Goal: Task Accomplishment & Management: Complete application form

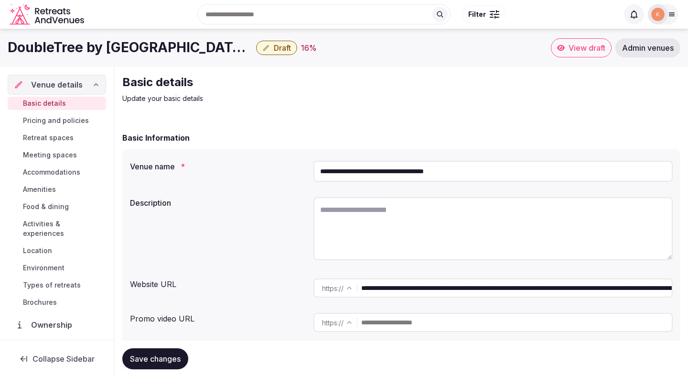
click at [358, 175] on input "**********" at bounding box center [492, 171] width 359 height 21
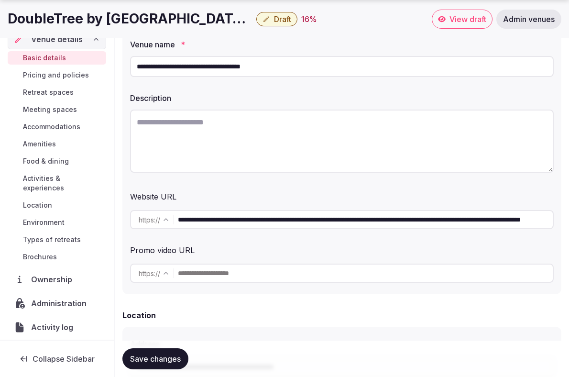
scroll to position [36, 0]
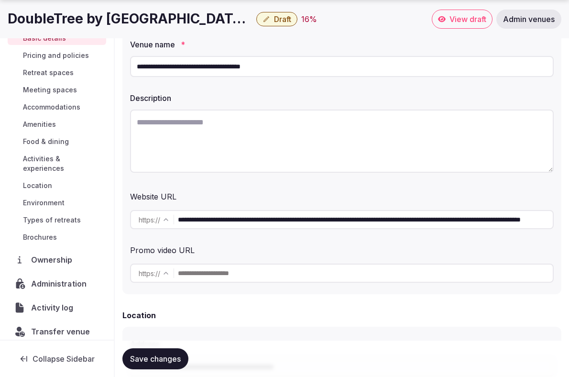
click at [69, 278] on span "Administration" at bounding box center [60, 283] width 59 height 11
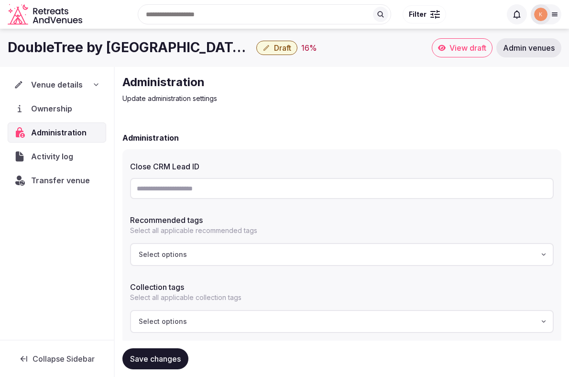
click at [205, 192] on input "text" at bounding box center [341, 188] width 423 height 21
paste input "**********"
type input "**********"
click at [177, 364] on button "Save changes" at bounding box center [155, 358] width 66 height 21
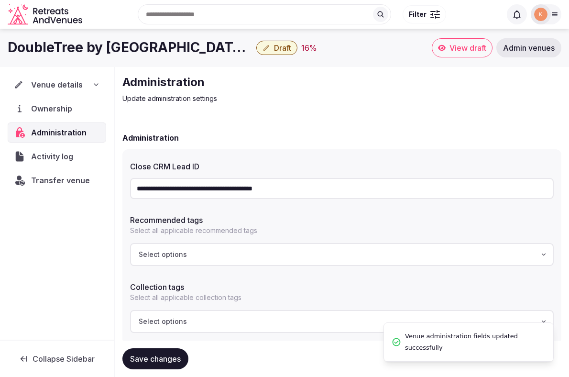
click at [177, 363] on button "Save changes" at bounding box center [155, 358] width 66 height 21
click at [59, 82] on span "Venue details" at bounding box center [57, 84] width 52 height 11
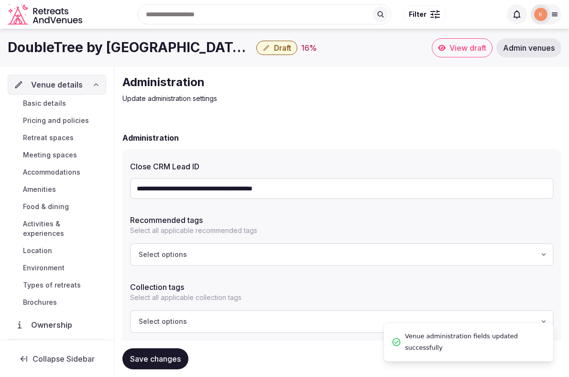
click at [59, 103] on span "Basic details" at bounding box center [44, 103] width 43 height 10
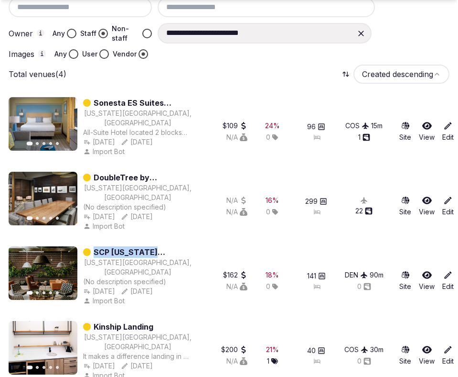
scroll to position [215, 0]
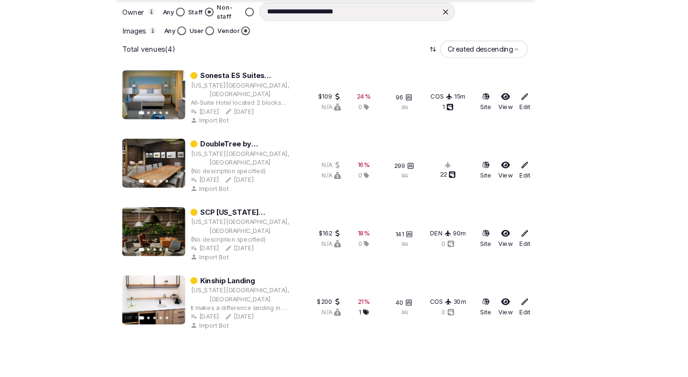
scroll to position [172, 0]
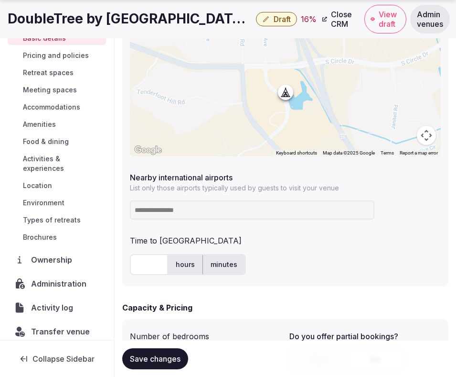
scroll to position [513, 0]
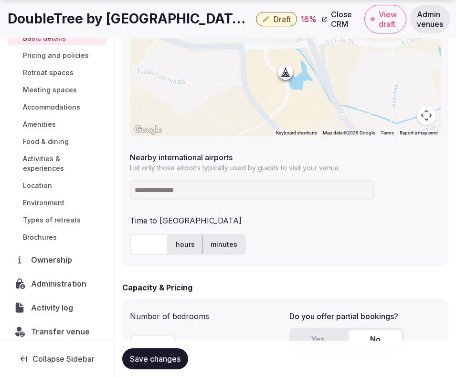
click at [70, 278] on span "Administration" at bounding box center [60, 283] width 59 height 11
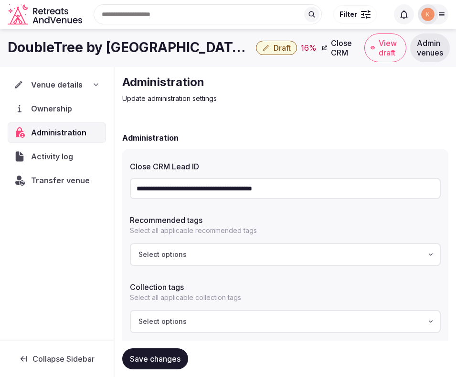
click at [79, 184] on span "Transfer venue" at bounding box center [60, 179] width 59 height 11
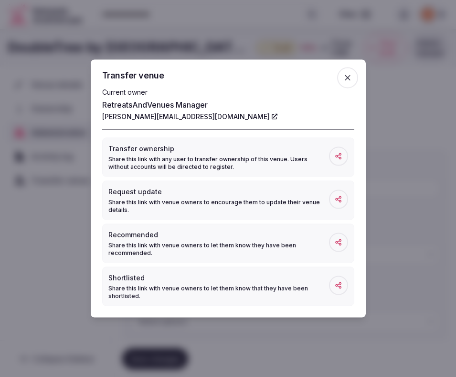
click at [419, 96] on div at bounding box center [228, 188] width 456 height 377
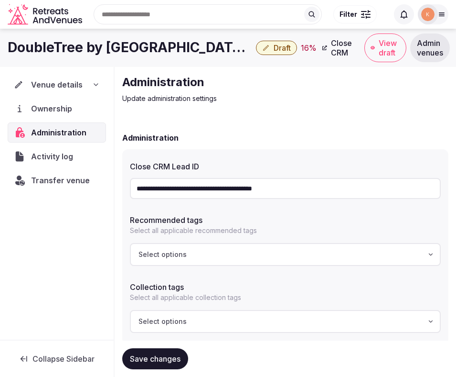
click at [69, 82] on span "Venue details" at bounding box center [57, 84] width 52 height 11
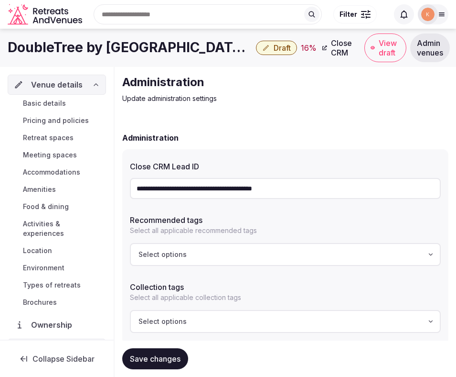
click at [66, 101] on link "Basic details" at bounding box center [57, 103] width 98 height 13
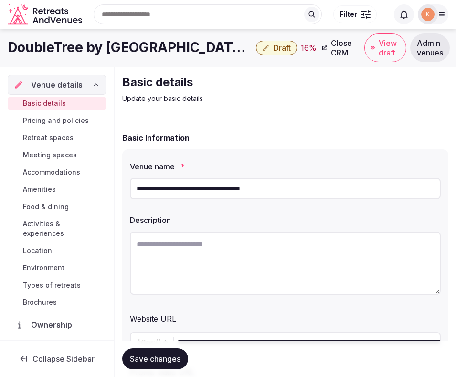
click at [205, 186] on input "**********" at bounding box center [285, 188] width 311 height 21
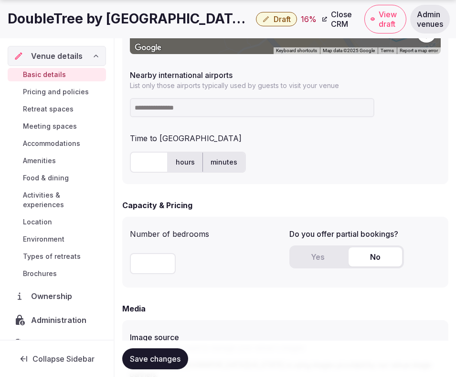
scroll to position [599, 0]
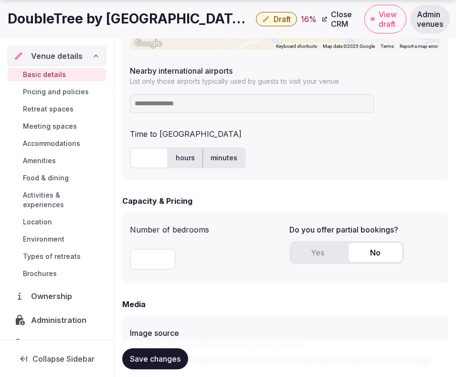
click at [220, 105] on input at bounding box center [252, 103] width 245 height 19
type input "***"
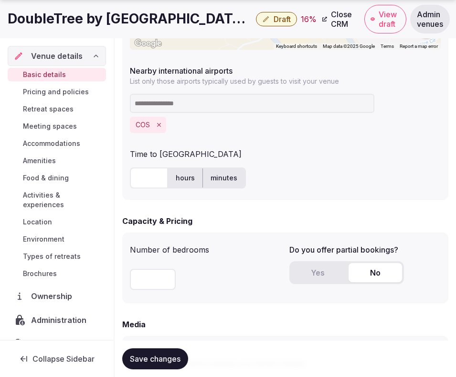
click at [151, 173] on input "text" at bounding box center [149, 177] width 38 height 21
type input "**"
click at [211, 218] on div "Capacity & Pricing" at bounding box center [285, 220] width 326 height 11
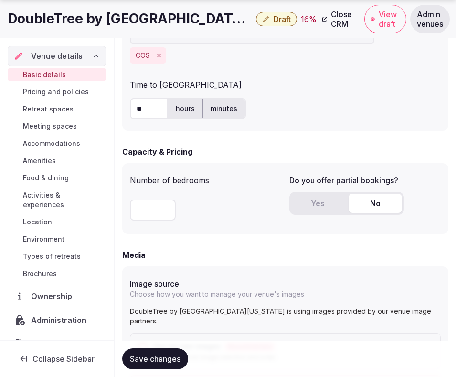
scroll to position [675, 0]
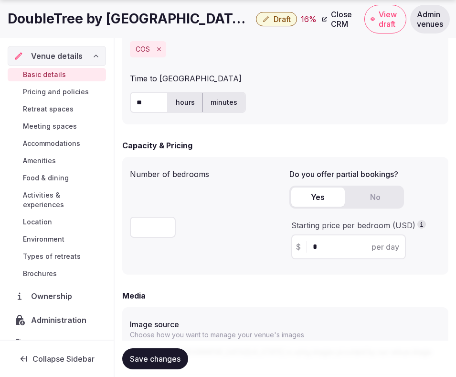
click at [322, 197] on button "Yes" at bounding box center [318, 196] width 54 height 19
click at [325, 248] on input "*" at bounding box center [357, 246] width 88 height 11
type input "***"
click at [263, 259] on div "Number of bedrooms ***" at bounding box center [206, 215] width 152 height 102
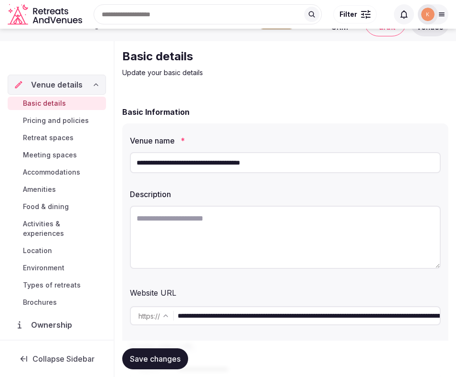
scroll to position [26, 0]
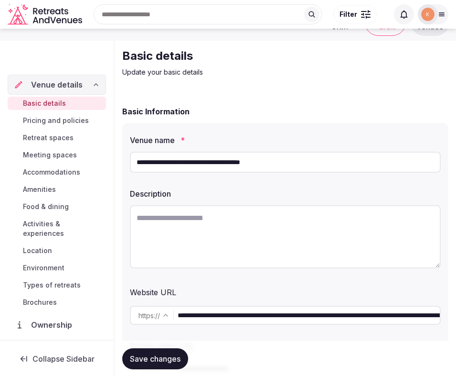
click at [280, 316] on input "**********" at bounding box center [309, 314] width 262 height 19
click at [197, 230] on textarea at bounding box center [285, 236] width 311 height 63
paste textarea "**********"
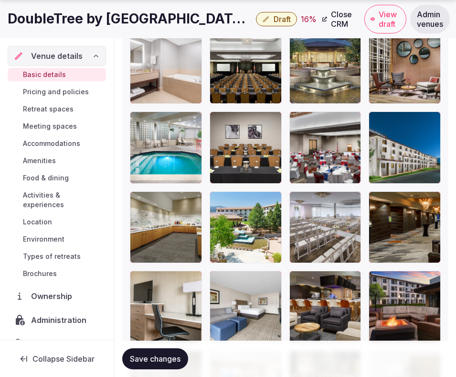
scroll to position [1887, 0]
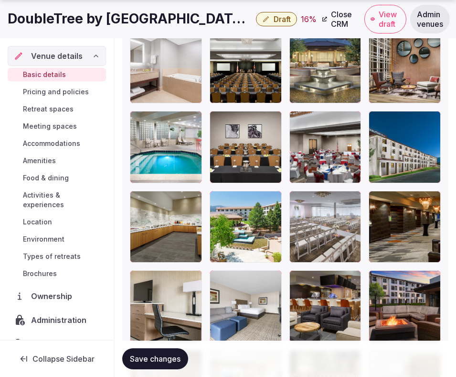
type textarea "**********"
click at [434, 119] on icon "button" at bounding box center [432, 121] width 8 height 8
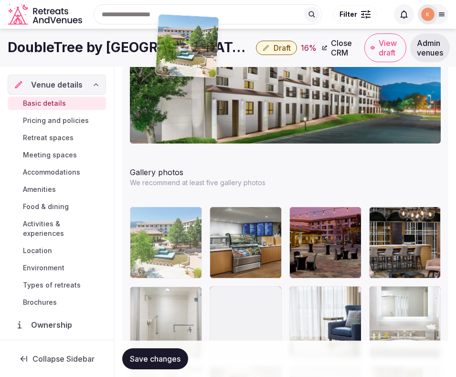
scroll to position [1223, 0]
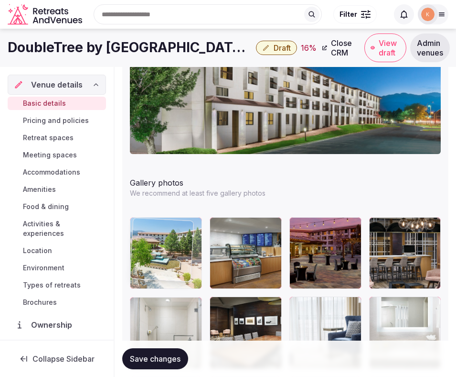
drag, startPoint x: 183, startPoint y: 178, endPoint x: 171, endPoint y: 244, distance: 67.6
click at [171, 245] on body "**********" at bounding box center [228, 46] width 456 height 2539
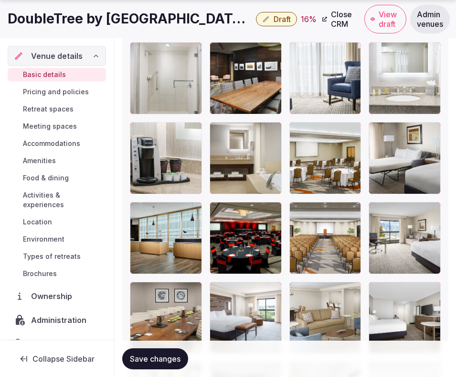
scroll to position [1484, 0]
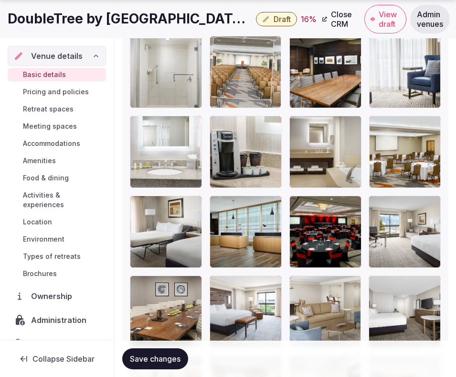
drag, startPoint x: 323, startPoint y: 248, endPoint x: 244, endPoint y: 88, distance: 177.6
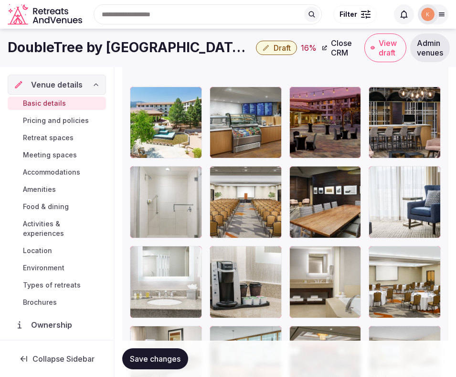
scroll to position [1311, 0]
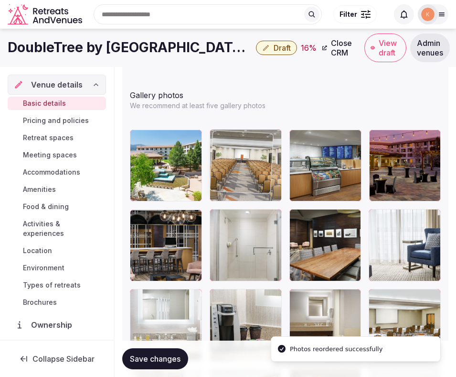
drag, startPoint x: 240, startPoint y: 243, endPoint x: 246, endPoint y: 164, distance: 79.5
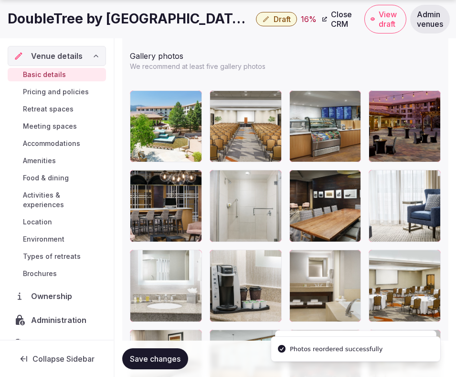
scroll to position [1353, 0]
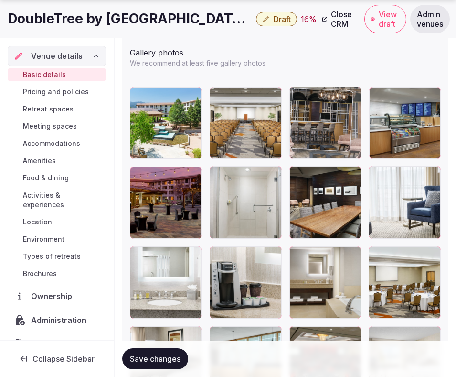
drag, startPoint x: 200, startPoint y: 189, endPoint x: 330, endPoint y: 135, distance: 140.7
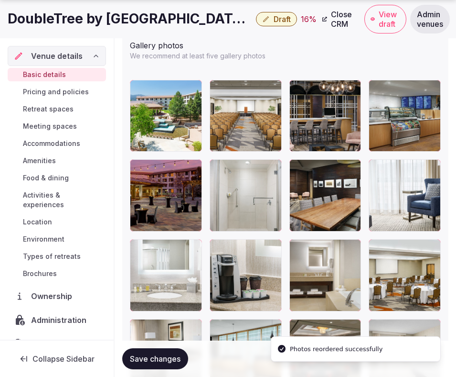
scroll to position [1361, 0]
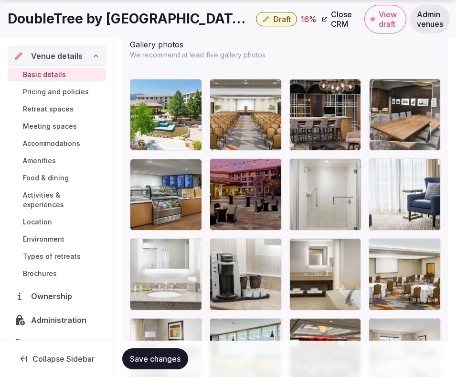
drag, startPoint x: 306, startPoint y: 206, endPoint x: 378, endPoint y: 142, distance: 96.5
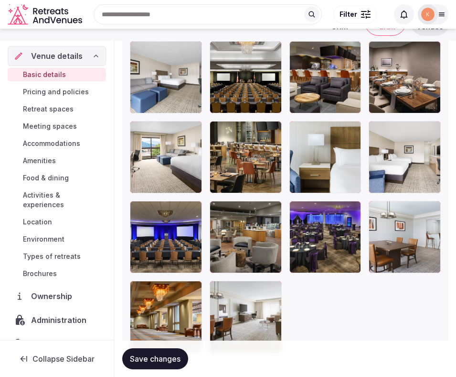
scroll to position [2115, 0]
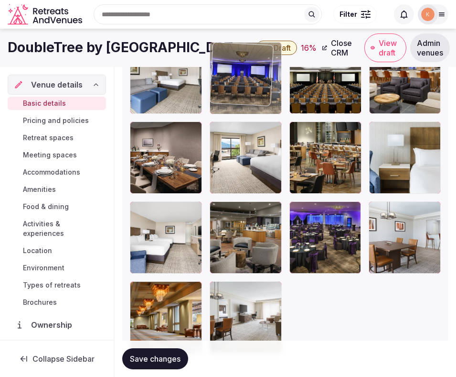
drag, startPoint x: 166, startPoint y: 246, endPoint x: 220, endPoint y: 115, distance: 141.6
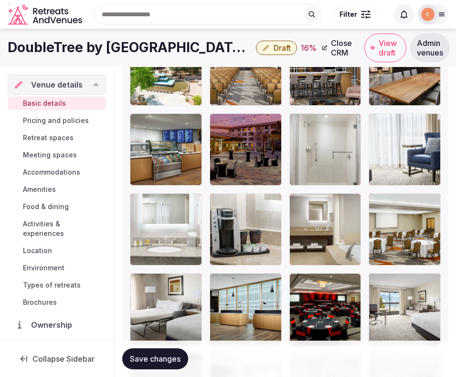
scroll to position [1400, 0]
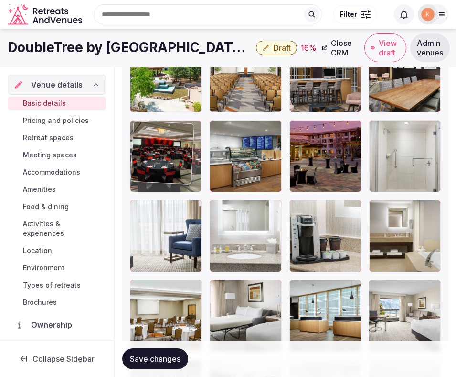
drag, startPoint x: 303, startPoint y: 315, endPoint x: 166, endPoint y: 174, distance: 197.3
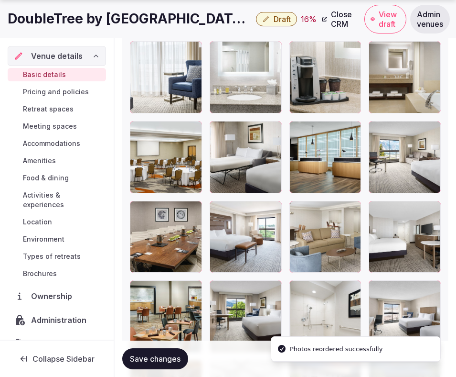
scroll to position [1576, 0]
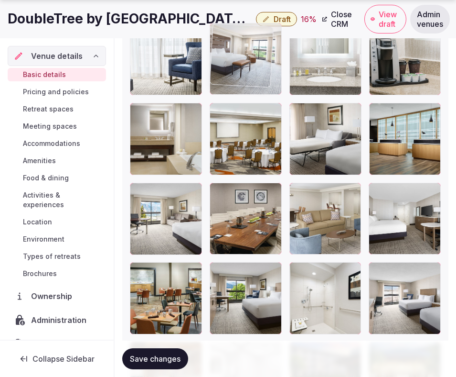
drag, startPoint x: 233, startPoint y: 229, endPoint x: 243, endPoint y: 103, distance: 127.0
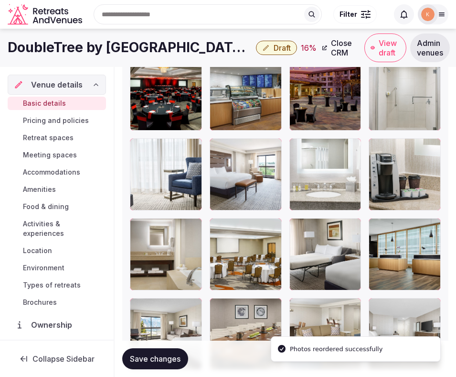
scroll to position [1448, 0]
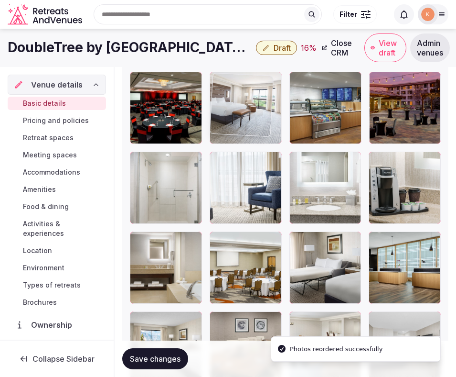
drag, startPoint x: 239, startPoint y: 170, endPoint x: 240, endPoint y: 119, distance: 50.7
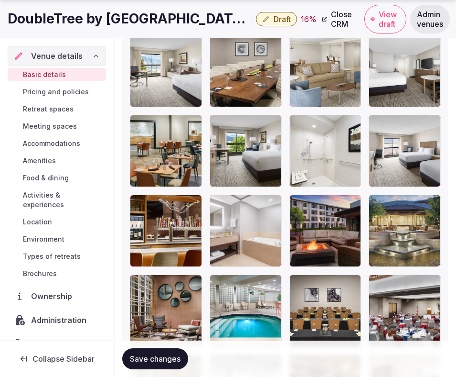
scroll to position [1731, 0]
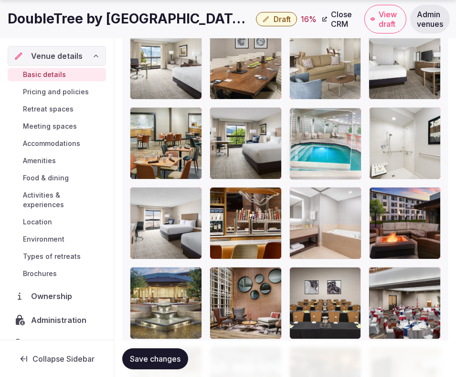
drag, startPoint x: 263, startPoint y: 297, endPoint x: 381, endPoint y: 144, distance: 193.8
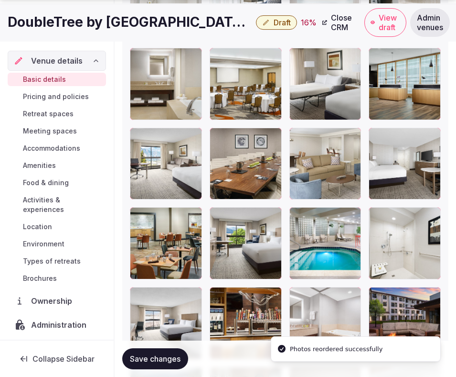
scroll to position [1640, 0]
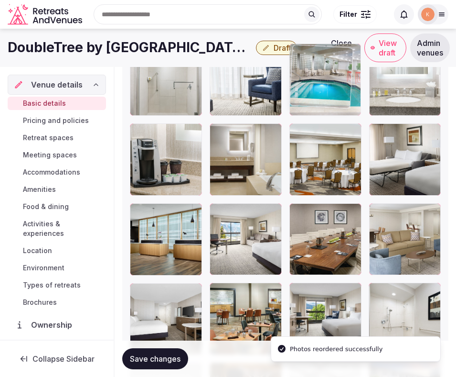
drag, startPoint x: 292, startPoint y: 225, endPoint x: 324, endPoint y: 104, distance: 125.2
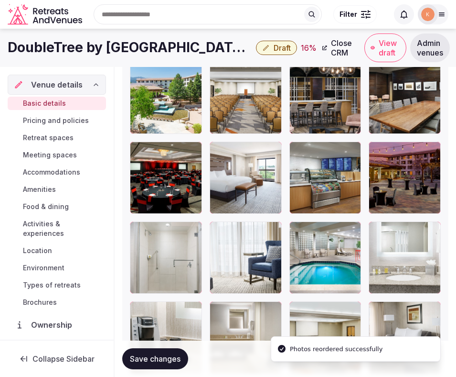
scroll to position [1376, 0]
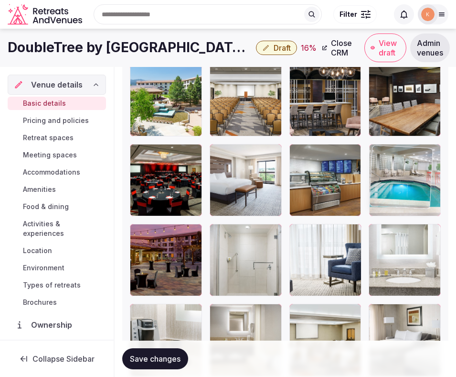
drag, startPoint x: 308, startPoint y: 255, endPoint x: 378, endPoint y: 190, distance: 95.7
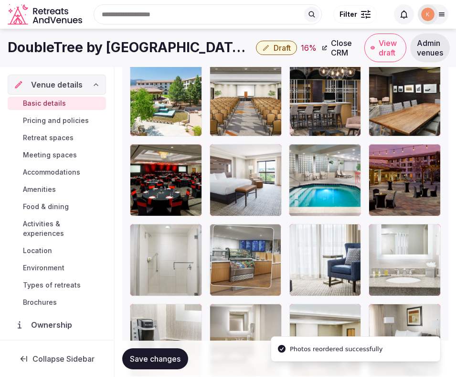
drag, startPoint x: 331, startPoint y: 183, endPoint x: 242, endPoint y: 241, distance: 105.6
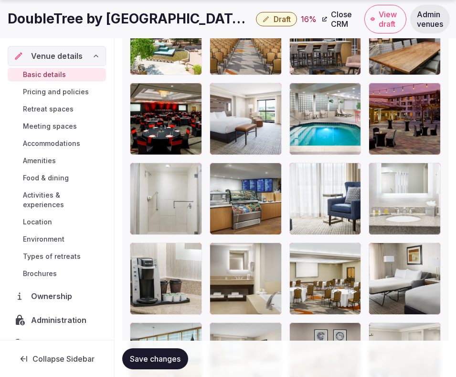
scroll to position [1437, 0]
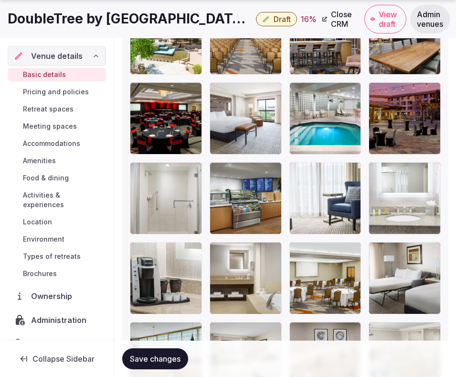
click at [144, 356] on span "Save changes" at bounding box center [155, 359] width 51 height 10
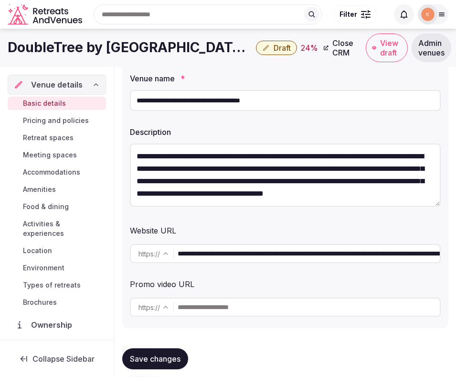
scroll to position [0, 0]
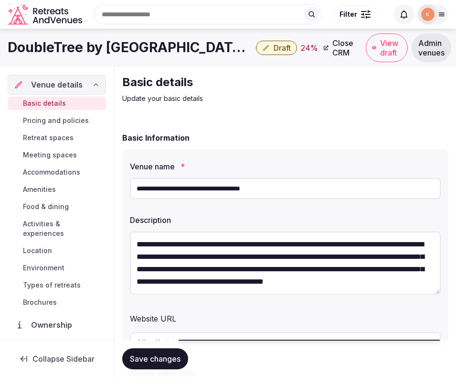
click at [288, 53] on button "Draft" at bounding box center [276, 48] width 41 height 14
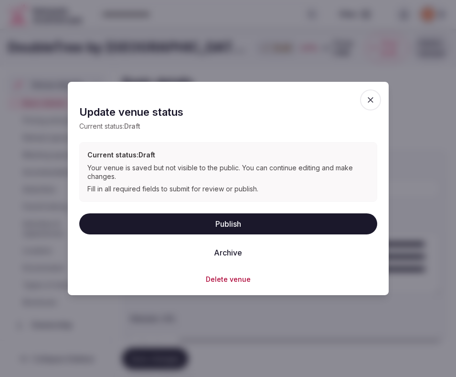
click at [236, 225] on button "Publish" at bounding box center [228, 223] width 298 height 21
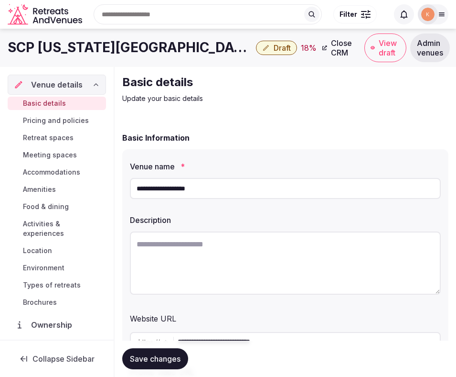
click at [205, 195] on input "**********" at bounding box center [285, 188] width 311 height 21
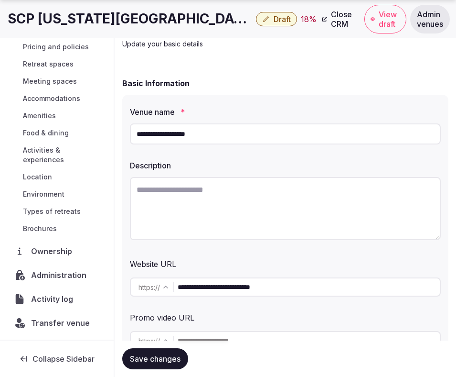
scroll to position [36, 0]
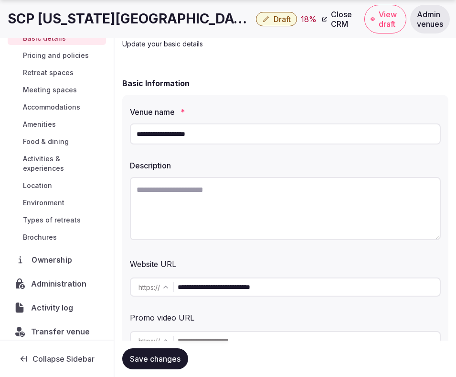
click at [53, 254] on span "Ownership" at bounding box center [54, 259] width 44 height 11
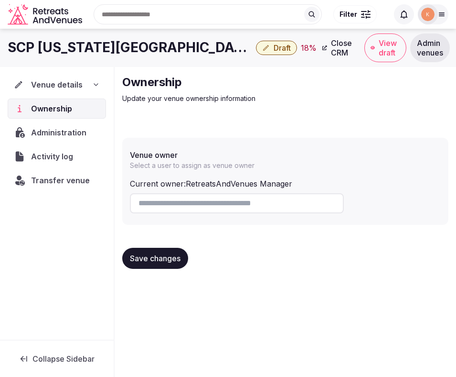
click at [58, 132] on span "Administration" at bounding box center [60, 132] width 59 height 11
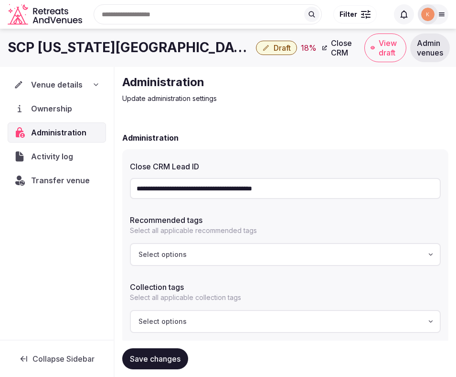
click at [222, 182] on input "**********" at bounding box center [285, 188] width 311 height 21
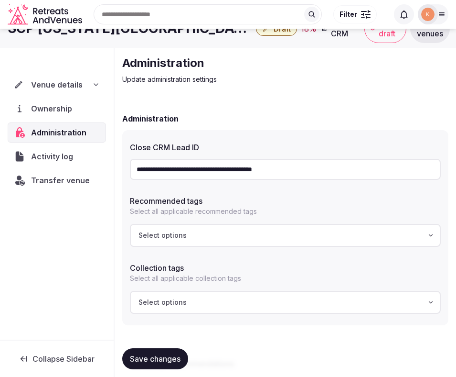
scroll to position [33, 0]
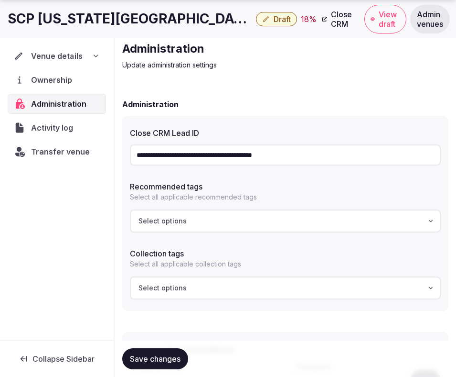
click at [76, 56] on span "Venue details" at bounding box center [57, 55] width 52 height 11
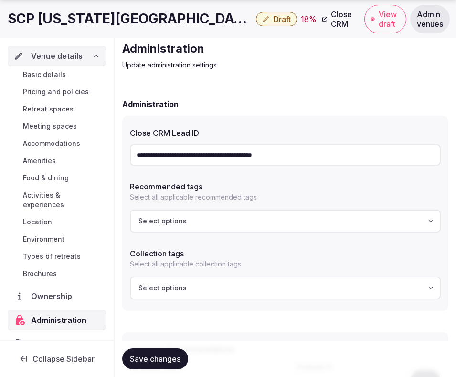
click at [68, 75] on link "Basic details" at bounding box center [57, 74] width 98 height 13
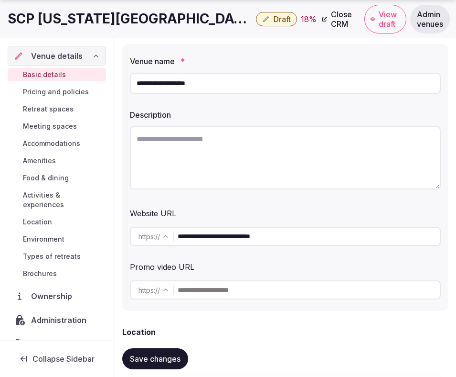
scroll to position [114, 0]
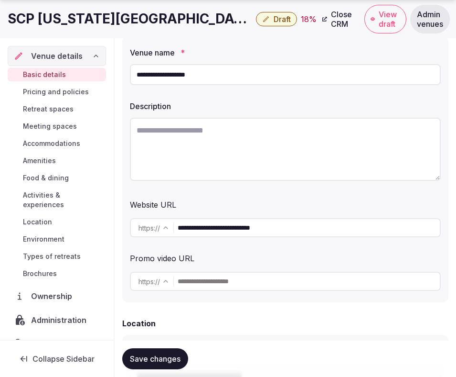
click at [204, 229] on input "**********" at bounding box center [309, 227] width 262 height 19
click at [207, 150] on textarea at bounding box center [285, 149] width 311 height 63
paste textarea "**********"
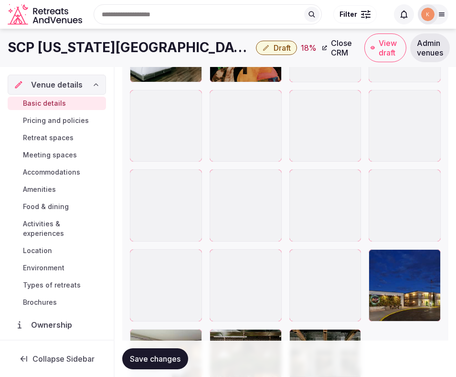
scroll to position [1659, 0]
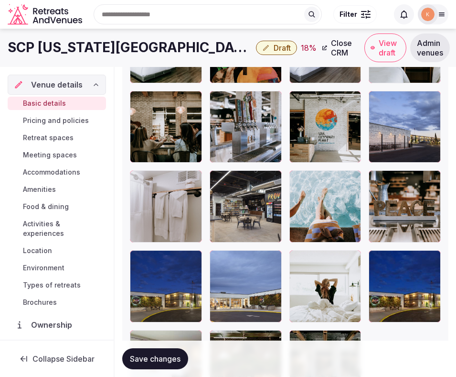
type textarea "**********"
click at [278, 246] on div at bounding box center [285, 87] width 311 height 630
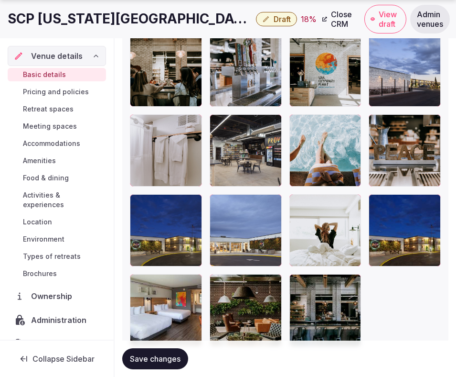
scroll to position [1755, 0]
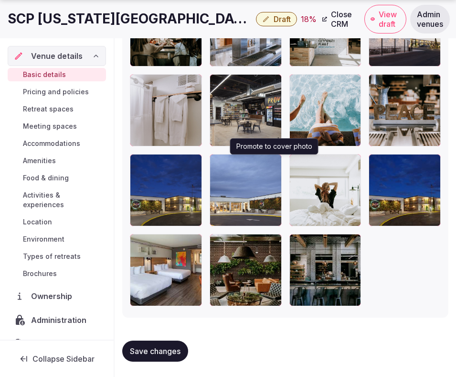
click at [275, 165] on icon "button" at bounding box center [273, 164] width 8 height 8
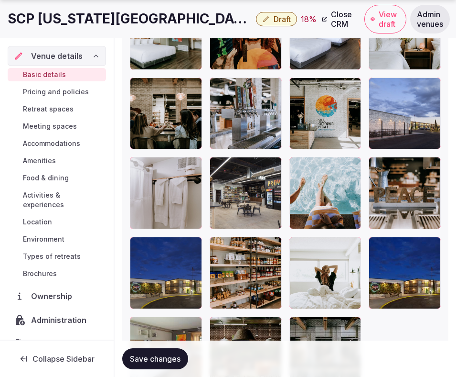
scroll to position [1681, 0]
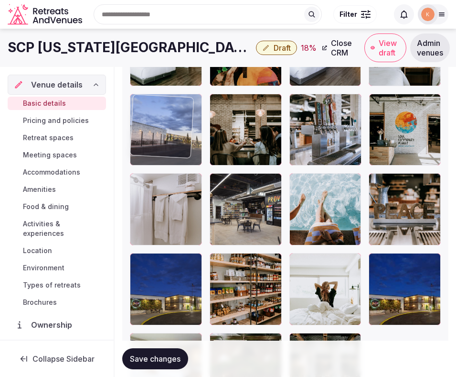
drag, startPoint x: 401, startPoint y: 106, endPoint x: 205, endPoint y: 108, distance: 195.9
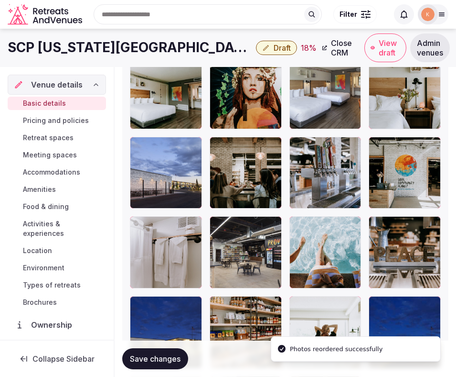
scroll to position [1541, 0]
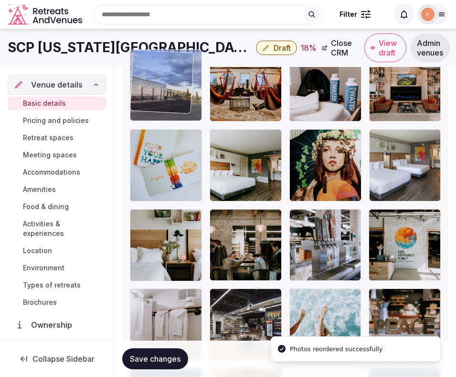
drag, startPoint x: 152, startPoint y: 248, endPoint x: 155, endPoint y: 114, distance: 134.3
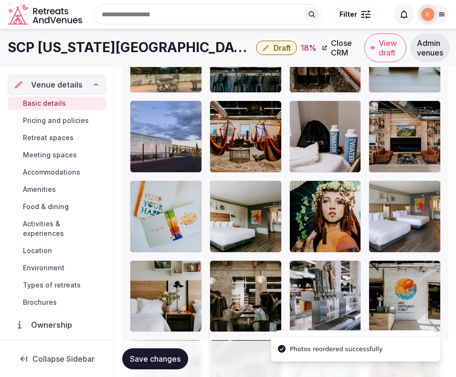
scroll to position [1391, 0]
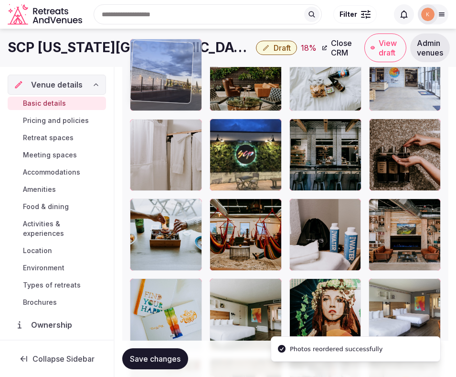
drag, startPoint x: 159, startPoint y: 247, endPoint x: 158, endPoint y: 99, distance: 147.7
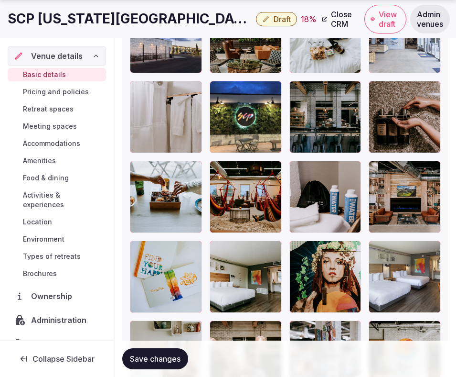
scroll to position [1438, 0]
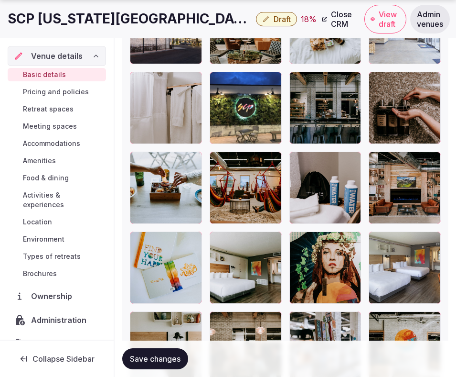
click at [151, 360] on span "Save changes" at bounding box center [155, 359] width 51 height 10
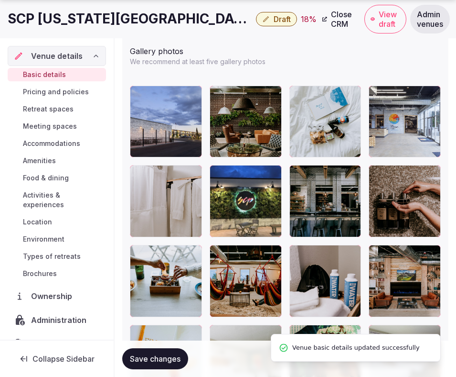
scroll to position [1348, 0]
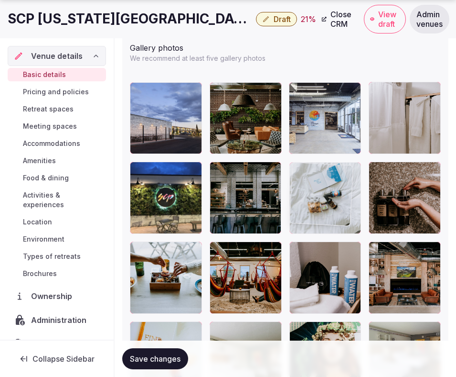
drag, startPoint x: 320, startPoint y: 122, endPoint x: 330, endPoint y: 189, distance: 68.2
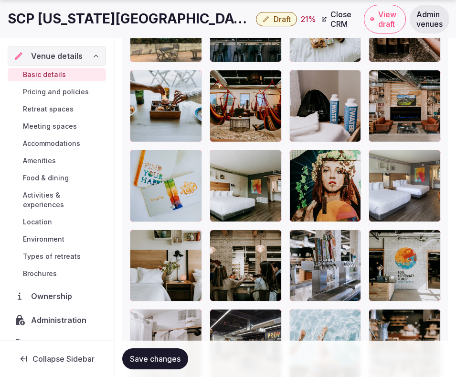
scroll to position [1519, 0]
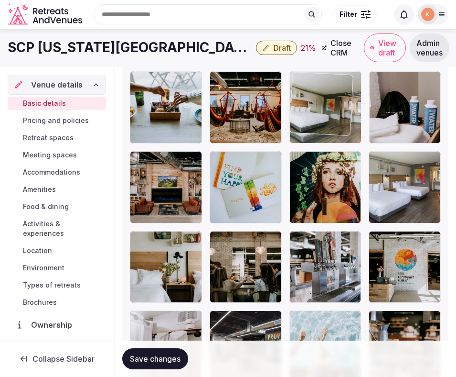
drag, startPoint x: 258, startPoint y: 188, endPoint x: 341, endPoint y: 116, distance: 109.8
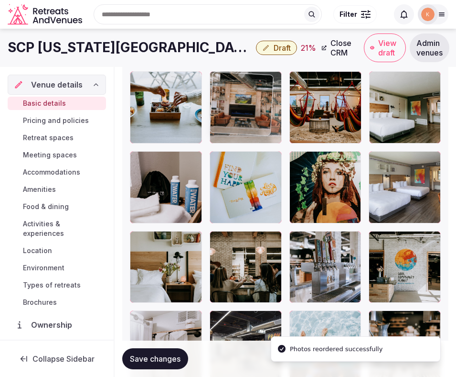
drag, startPoint x: 173, startPoint y: 186, endPoint x: 278, endPoint y: 113, distance: 127.9
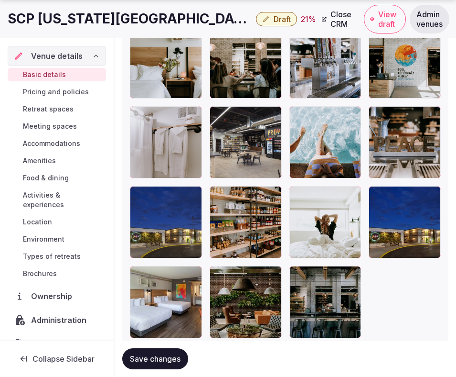
scroll to position [1755, 0]
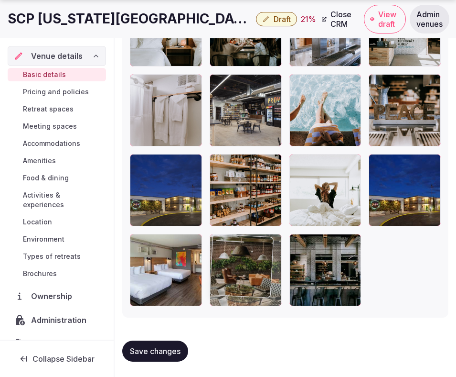
drag, startPoint x: 246, startPoint y: 268, endPoint x: 253, endPoint y: 240, distance: 28.6
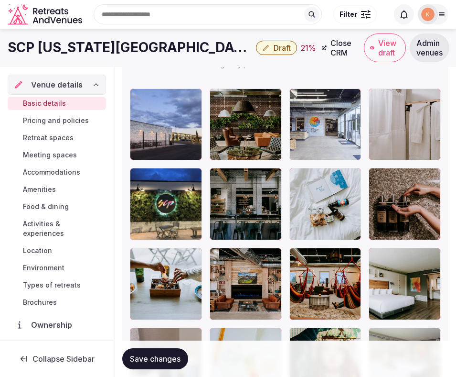
scroll to position [1341, 0]
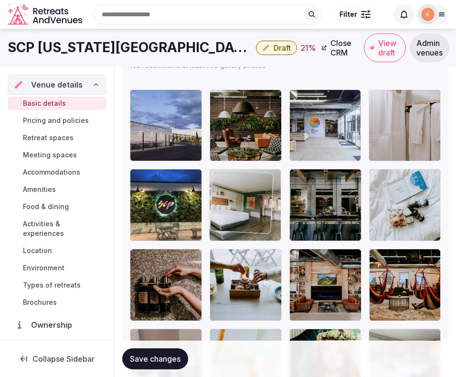
drag, startPoint x: 399, startPoint y: 259, endPoint x: 258, endPoint y: 171, distance: 166.9
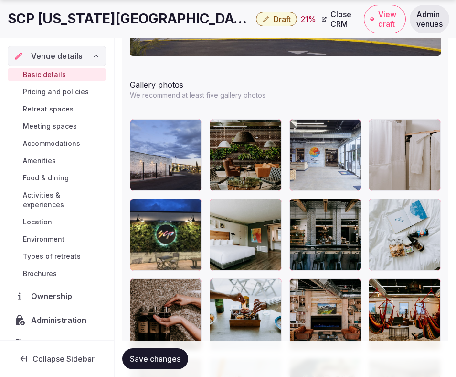
scroll to position [1321, 0]
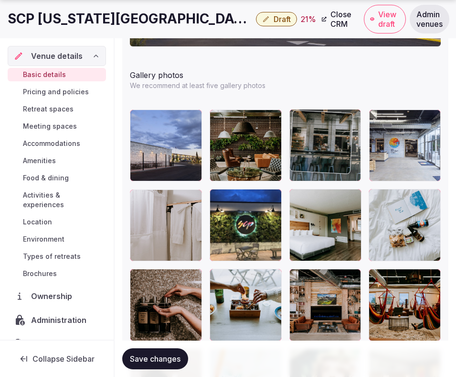
drag, startPoint x: 316, startPoint y: 216, endPoint x: 309, endPoint y: 162, distance: 54.9
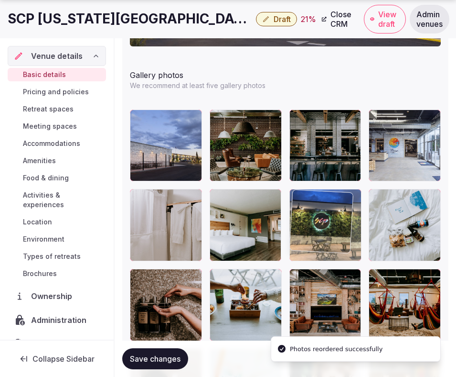
drag, startPoint x: 259, startPoint y: 201, endPoint x: 345, endPoint y: 212, distance: 86.6
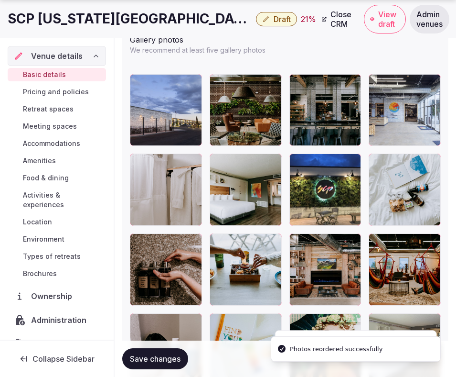
scroll to position [1371, 0]
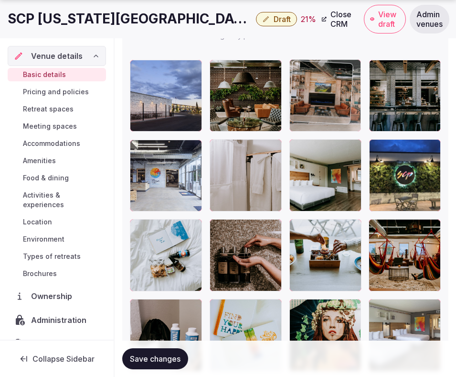
drag, startPoint x: 343, startPoint y: 247, endPoint x: 345, endPoint y: 123, distance: 123.3
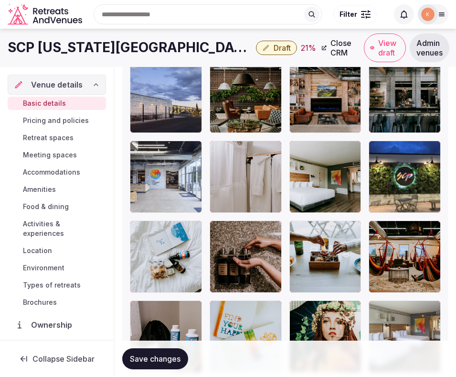
scroll to position [1368, 0]
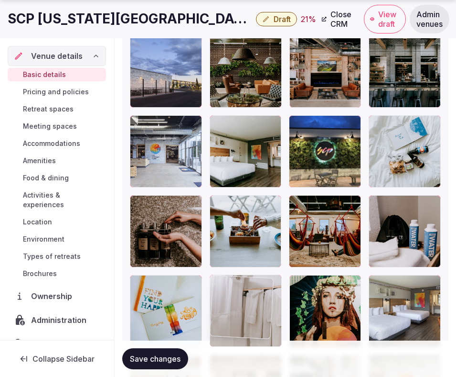
drag, startPoint x: 264, startPoint y: 172, endPoint x: 256, endPoint y: 307, distance: 135.0
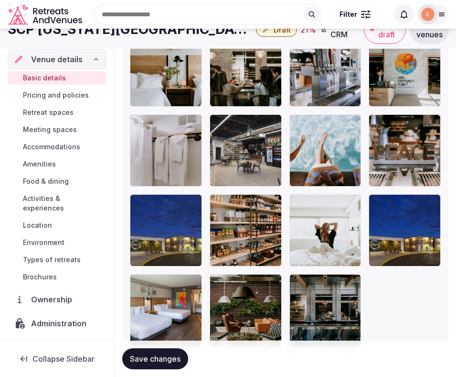
scroll to position [1713, 0]
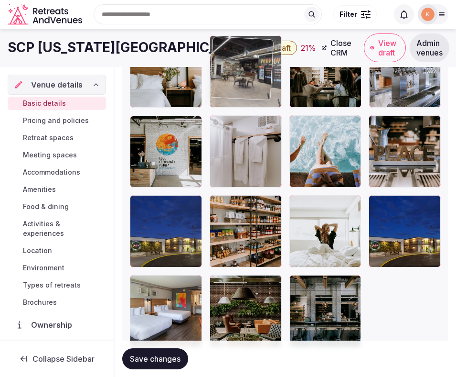
drag, startPoint x: 264, startPoint y: 177, endPoint x: 266, endPoint y: 130, distance: 46.4
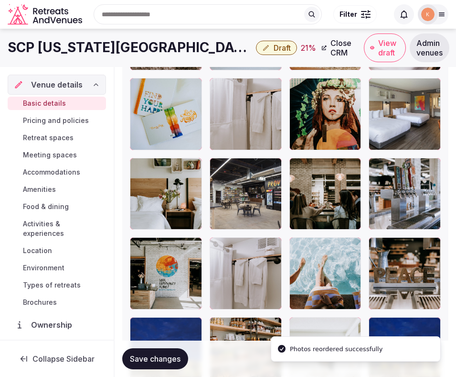
scroll to position [1579, 0]
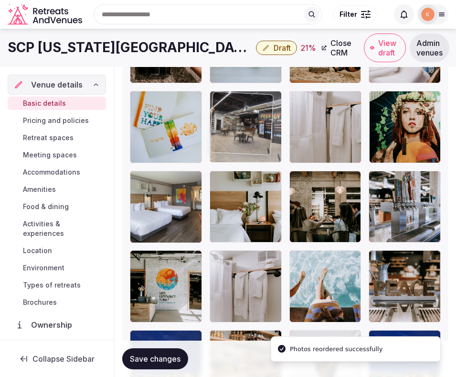
drag, startPoint x: 251, startPoint y: 214, endPoint x: 277, endPoint y: 124, distance: 93.3
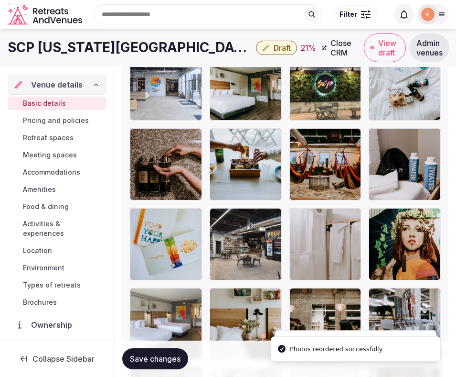
scroll to position [1446, 0]
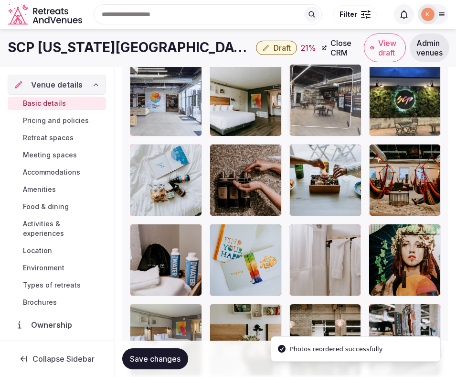
drag, startPoint x: 239, startPoint y: 292, endPoint x: 303, endPoint y: 162, distance: 145.3
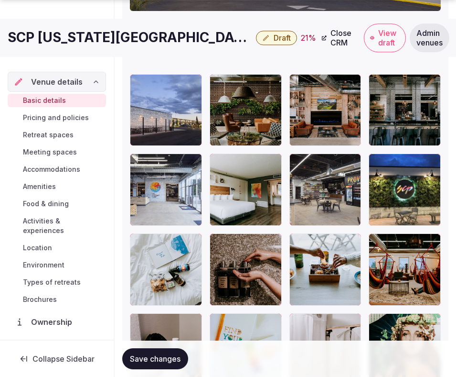
scroll to position [1356, 0]
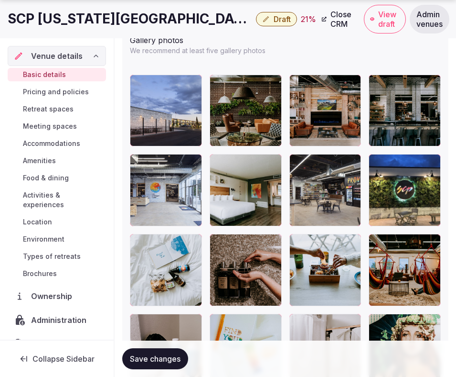
click at [164, 363] on span "Save changes" at bounding box center [155, 359] width 51 height 10
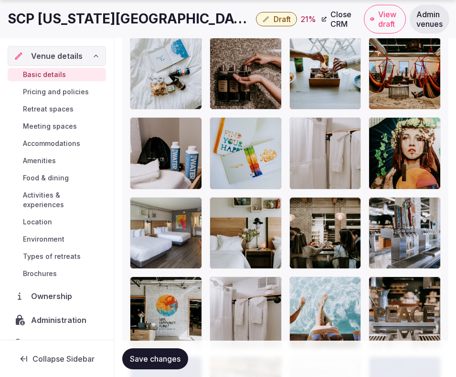
scroll to position [1755, 0]
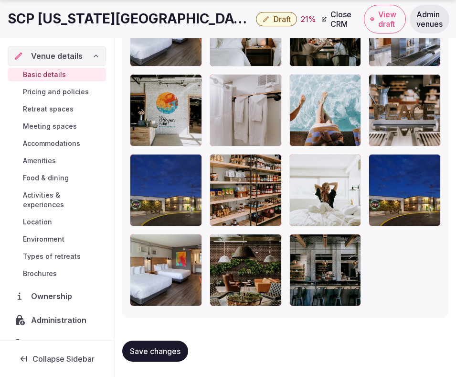
click at [158, 347] on span "Save changes" at bounding box center [155, 351] width 51 height 10
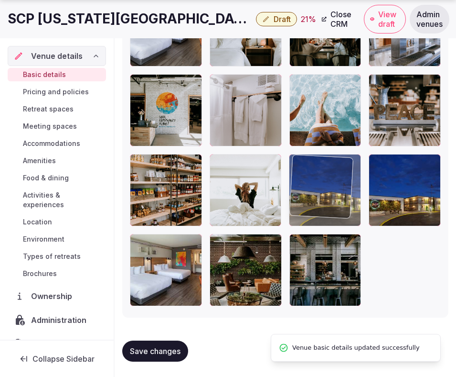
drag, startPoint x: 173, startPoint y: 213, endPoint x: 317, endPoint y: 222, distance: 144.1
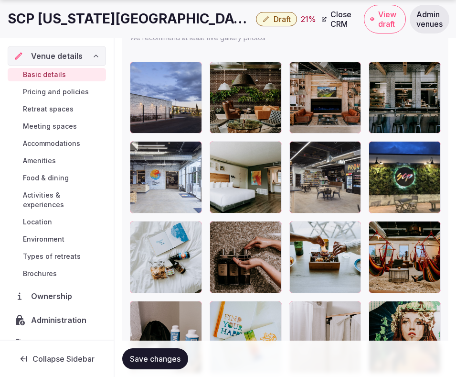
scroll to position [1371, 0]
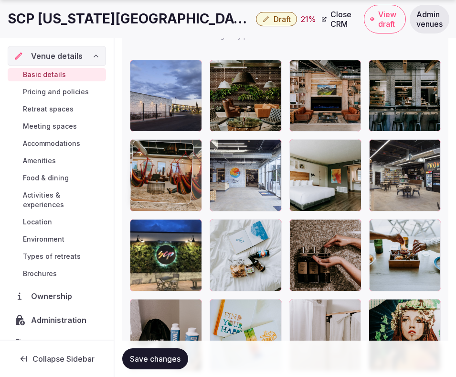
drag, startPoint x: 391, startPoint y: 258, endPoint x: 183, endPoint y: 198, distance: 216.3
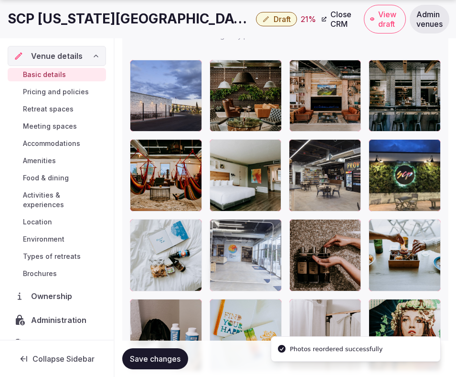
drag, startPoint x: 238, startPoint y: 187, endPoint x: 233, endPoint y: 275, distance: 88.0
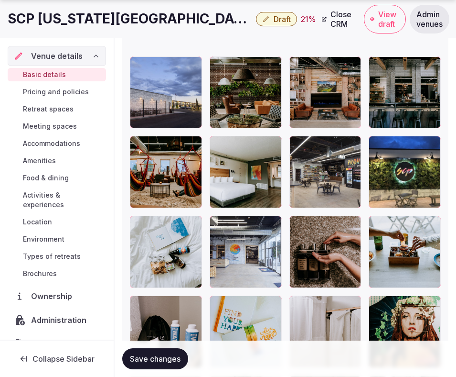
scroll to position [1396, 0]
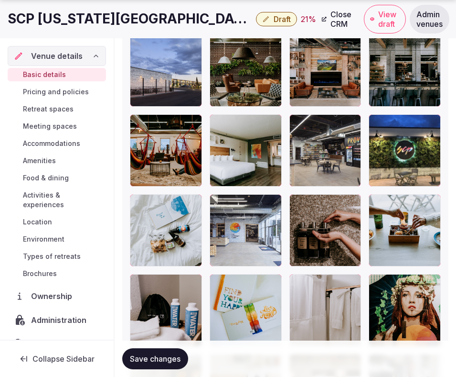
click at [150, 367] on button "Save changes" at bounding box center [155, 358] width 66 height 21
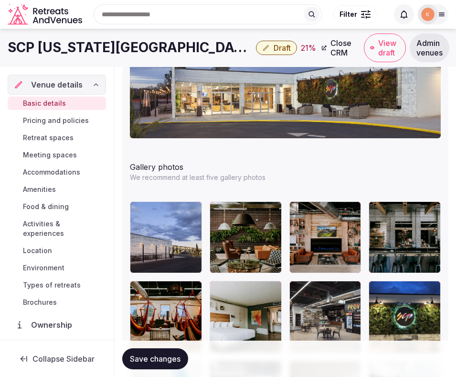
scroll to position [1229, 0]
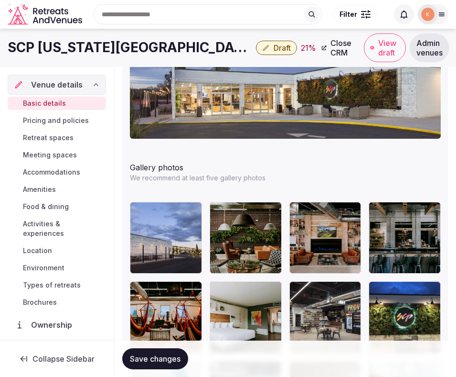
click at [160, 362] on span "Save changes" at bounding box center [155, 359] width 51 height 10
click at [274, 50] on span "Draft" at bounding box center [282, 48] width 17 height 10
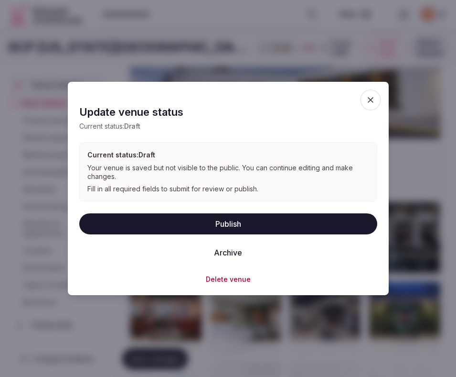
click at [224, 219] on button "Publish" at bounding box center [228, 223] width 298 height 21
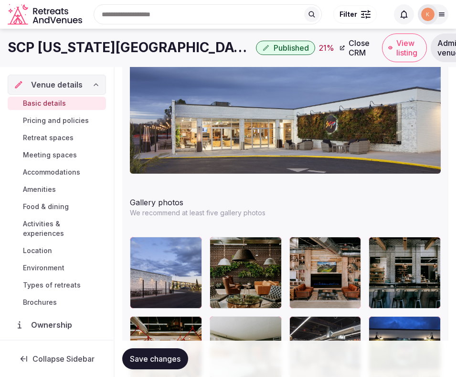
scroll to position [1191, 0]
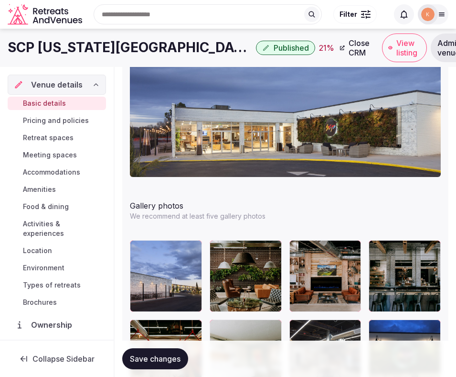
click at [374, 215] on p "We recommend at least five gallery photos" at bounding box center [285, 216] width 311 height 10
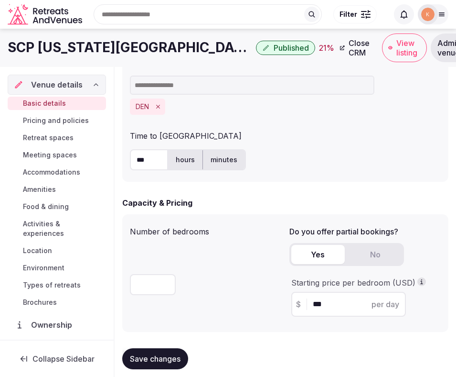
scroll to position [526, 0]
